Goal: Task Accomplishment & Management: Use online tool/utility

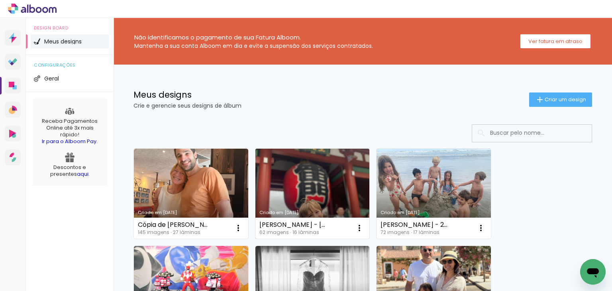
click at [321, 178] on link "Criado em [DATE]" at bounding box center [312, 194] width 114 height 90
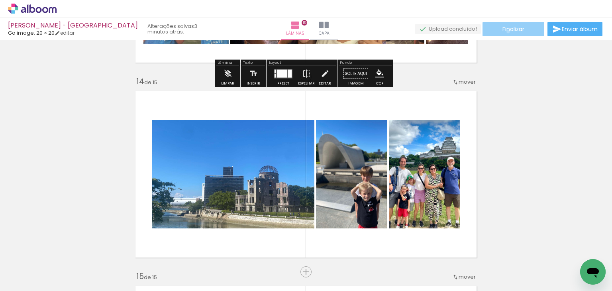
click at [505, 31] on span "Finalizar" at bounding box center [514, 29] width 22 height 6
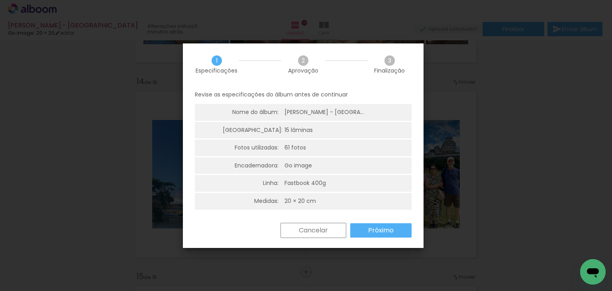
click at [0, 0] on slot "Próximo" at bounding box center [0, 0] width 0 height 0
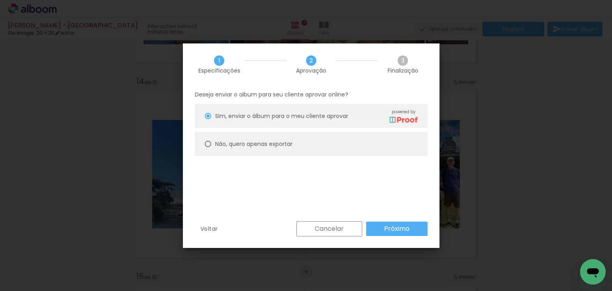
click at [0, 0] on slot "Não, quero apenas exportar" at bounding box center [0, 0] width 0 height 0
type paper-radio-button "on"
click at [0, 0] on slot "Próximo" at bounding box center [0, 0] width 0 height 0
type input "Alta, 300 DPI"
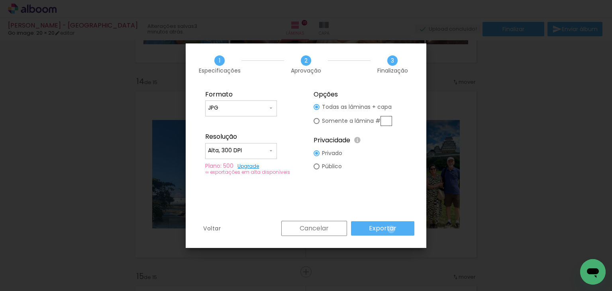
click at [0, 0] on slot "Exportar" at bounding box center [0, 0] width 0 height 0
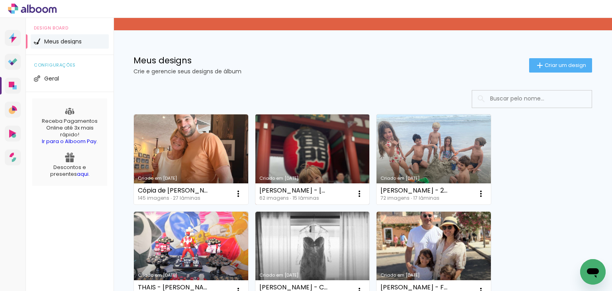
scroll to position [80, 0]
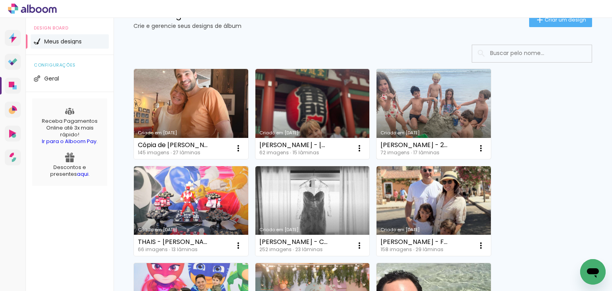
click at [419, 97] on link "Criado em [DATE]" at bounding box center [434, 114] width 114 height 90
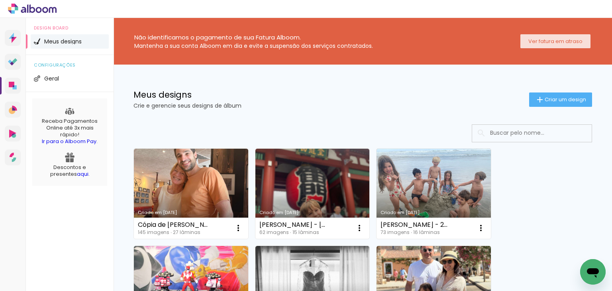
click at [552, 45] on paper-button "Ver fatura em atraso" at bounding box center [555, 41] width 70 height 14
